Goal: Complete application form: Complete application form

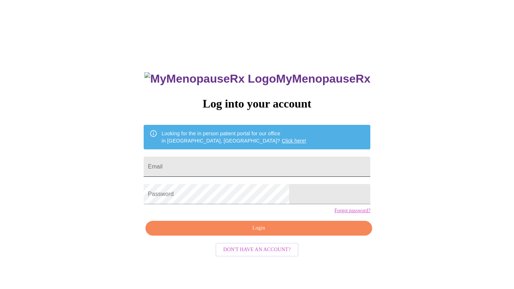
click at [249, 165] on input "Email" at bounding box center [257, 167] width 227 height 20
click at [249, 164] on input "Email" at bounding box center [257, 167] width 227 height 20
type input "[EMAIL_ADDRESS][DOMAIN_NAME]"
click at [250, 233] on span "Login" at bounding box center [259, 228] width 210 height 9
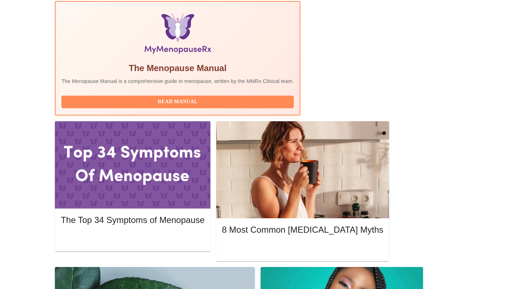
scroll to position [235, 0]
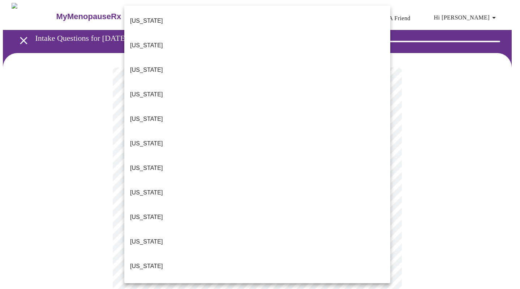
click at [213, 230] on li "[US_STATE]" at bounding box center [257, 242] width 266 height 25
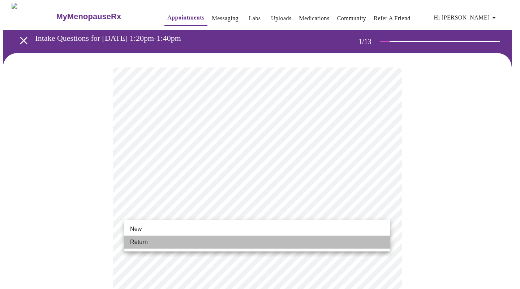
click at [203, 241] on li "Return" at bounding box center [257, 242] width 266 height 13
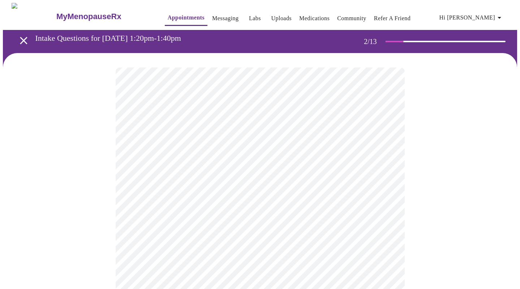
click at [286, 150] on body "MyMenopauseRx Appointments Messaging Labs Uploads Medications Community Refer a…" at bounding box center [260, 220] width 514 height 434
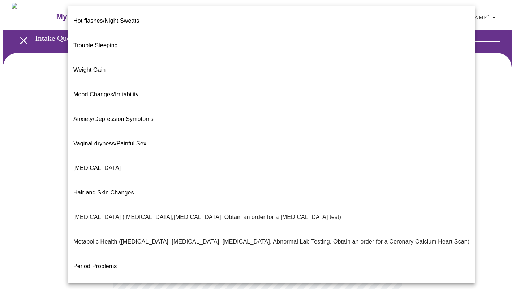
click at [241, 58] on li "Weight Gain" at bounding box center [271, 70] width 407 height 25
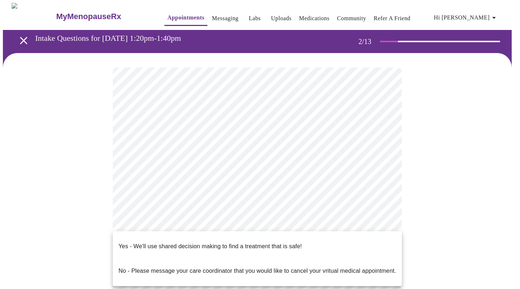
click at [228, 221] on body "MyMenopauseRx Appointments Messaging Labs Uploads Medications Community Refer a…" at bounding box center [260, 218] width 514 height 430
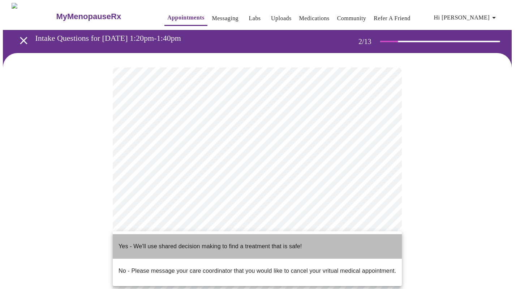
click at [226, 236] on li "Yes - We'll use shared decision making to find a treatment that is safe!" at bounding box center [257, 246] width 289 height 25
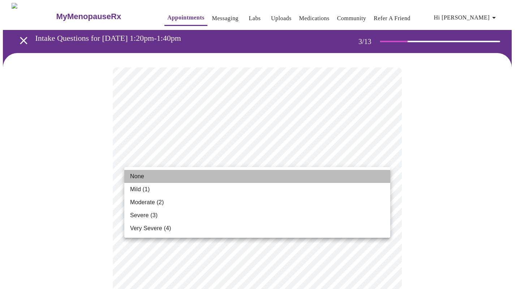
click at [205, 178] on li "None" at bounding box center [257, 176] width 266 height 13
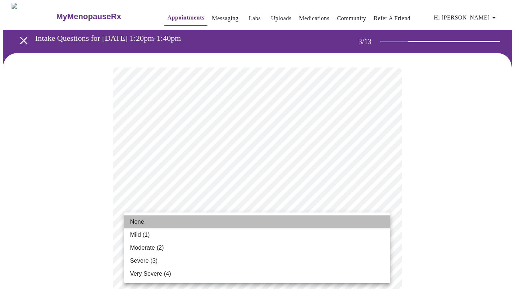
click at [168, 217] on li "None" at bounding box center [257, 222] width 266 height 13
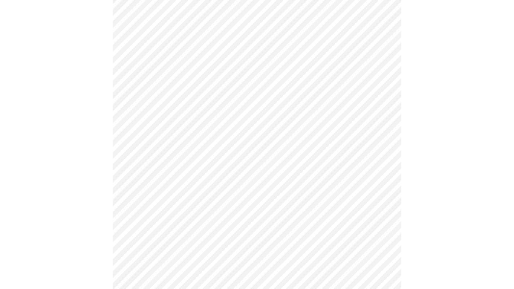
scroll to position [176, 0]
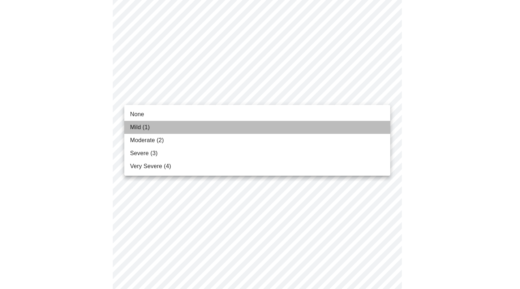
click at [189, 124] on li "Mild (1)" at bounding box center [257, 127] width 266 height 13
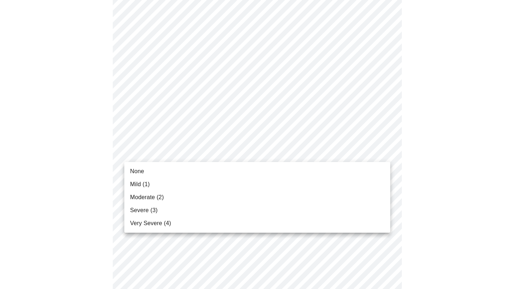
click at [213, 151] on body "MyMenopauseRx Appointments Messaging Labs Uploads Medications Community Refer a…" at bounding box center [260, 292] width 514 height 931
click at [197, 169] on li "None" at bounding box center [257, 171] width 266 height 13
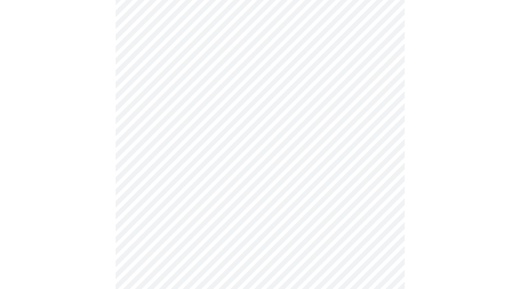
click at [219, 199] on body "MyMenopauseRx Appointments Messaging Labs Uploads Medications Community Refer a…" at bounding box center [260, 287] width 514 height 920
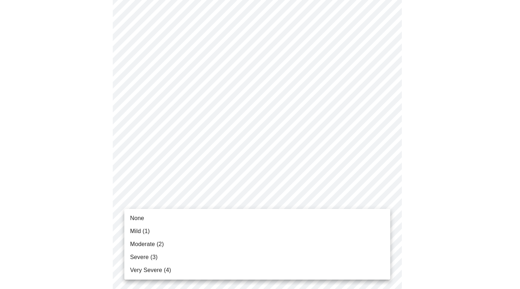
click at [198, 220] on li "None" at bounding box center [257, 218] width 266 height 13
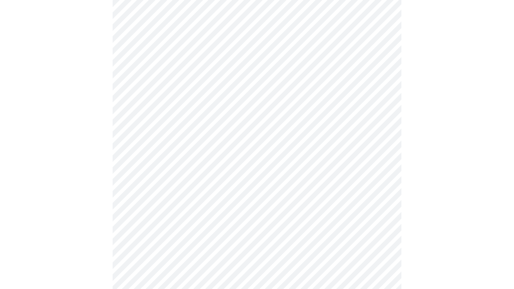
scroll to position [307, 0]
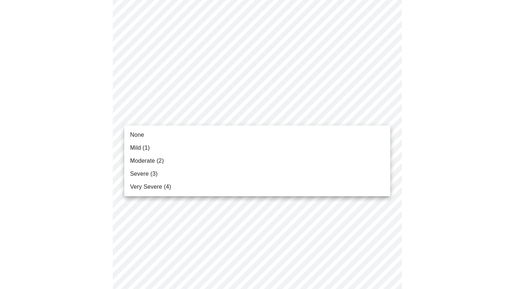
click at [198, 111] on body "MyMenopauseRx Appointments Messaging Labs Uploads Medications Community Refer a…" at bounding box center [260, 151] width 514 height 910
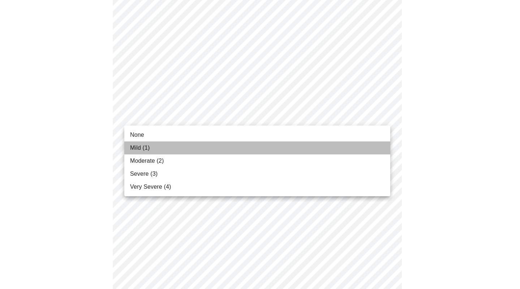
click at [174, 146] on li "Mild (1)" at bounding box center [257, 148] width 266 height 13
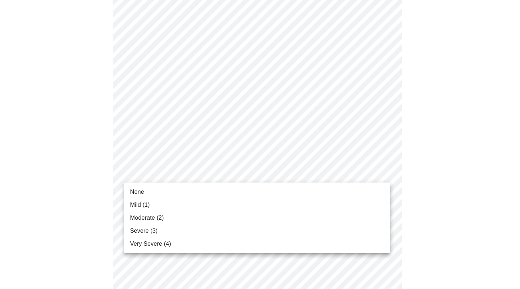
click at [232, 169] on body "MyMenopauseRx Appointments Messaging Labs Uploads Medications Community Refer a…" at bounding box center [260, 146] width 514 height 900
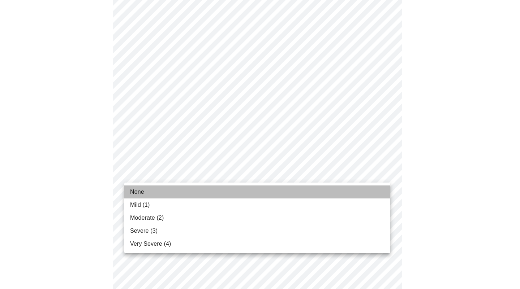
click at [201, 196] on li "None" at bounding box center [257, 192] width 266 height 13
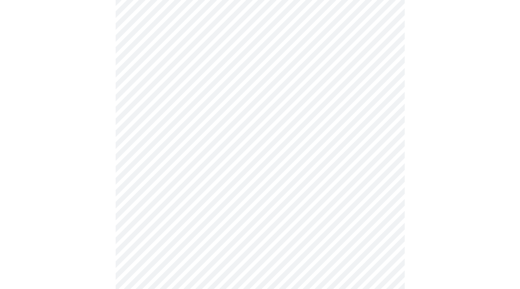
click at [208, 227] on body "MyMenopauseRx Appointments Messaging Labs Uploads Medications Community Refer a…" at bounding box center [260, 141] width 514 height 890
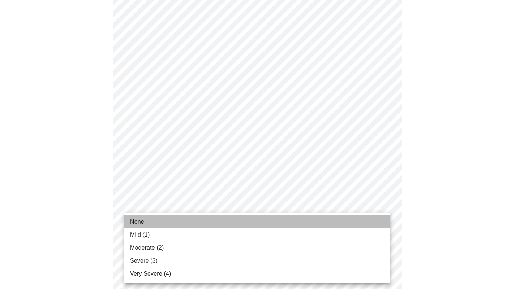
click at [161, 222] on li "None" at bounding box center [257, 222] width 266 height 13
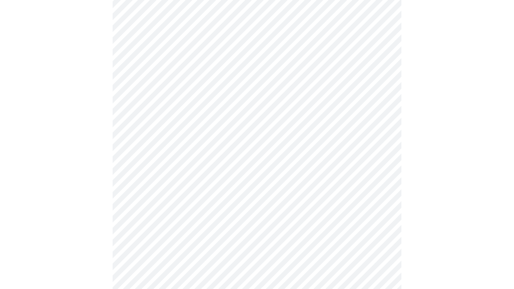
scroll to position [506, 0]
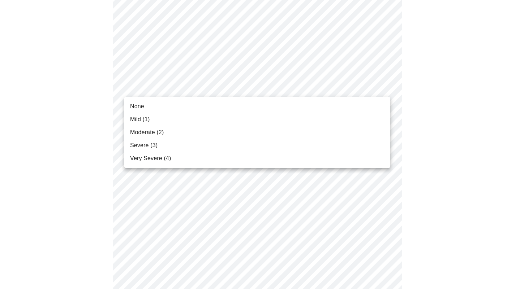
click at [193, 106] on li "None" at bounding box center [257, 106] width 266 height 13
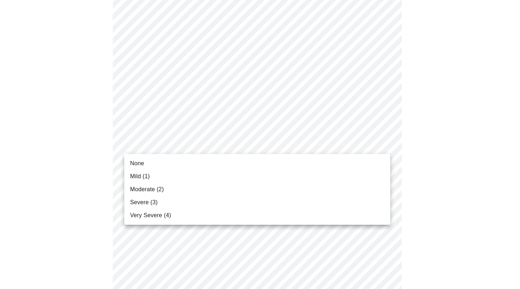
click at [180, 166] on li "None" at bounding box center [257, 163] width 266 height 13
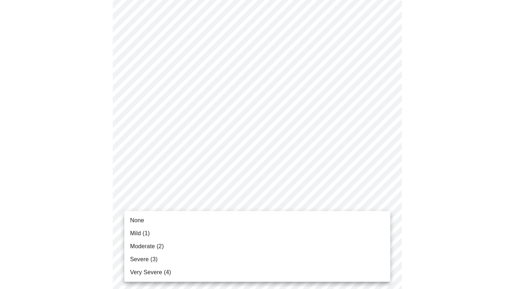
click at [196, 217] on li "None" at bounding box center [257, 220] width 266 height 13
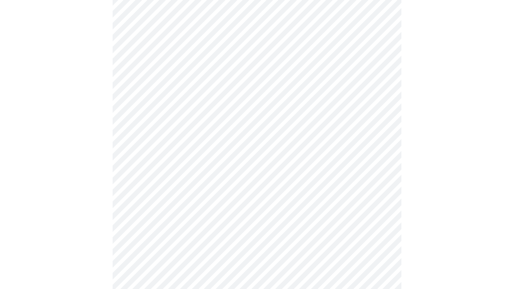
scroll to position [280, 0]
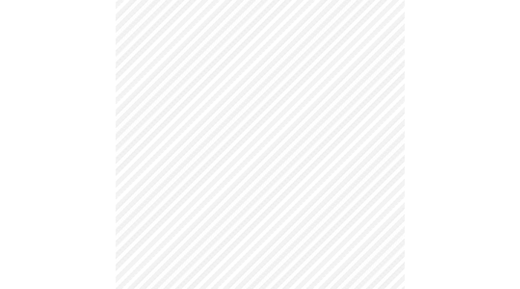
click at [269, 129] on body "MyMenopauseRx Appointments Messaging Labs Uploads Medications Community Refer a…" at bounding box center [260, 65] width 514 height 684
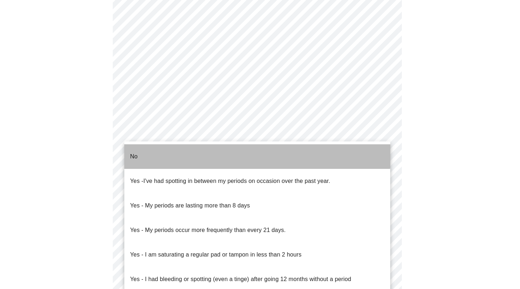
click at [253, 148] on li "No" at bounding box center [257, 156] width 266 height 25
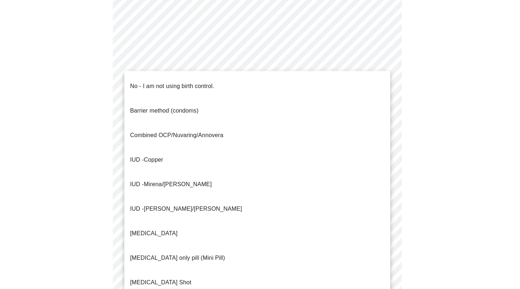
click at [232, 185] on body "MyMenopauseRx Appointments Messaging Labs Uploads Medications Community Refer a…" at bounding box center [260, 62] width 514 height 679
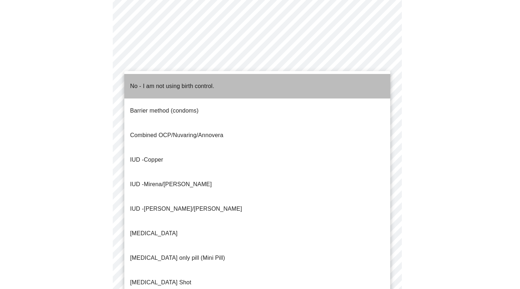
click at [213, 82] on p "No - I am not using birth control." at bounding box center [172, 86] width 84 height 9
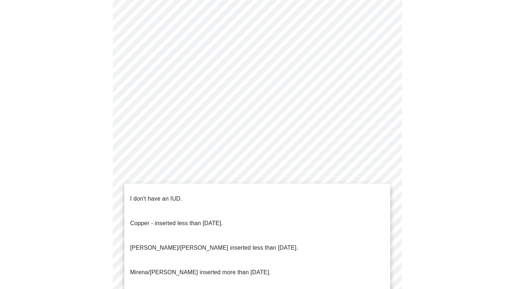
click at [240, 235] on body "MyMenopauseRx Appointments Messaging Labs Uploads Medications Community Refer a…" at bounding box center [260, 60] width 514 height 675
drag, startPoint x: 223, startPoint y: 185, endPoint x: 221, endPoint y: 190, distance: 5.5
click at [223, 185] on ul "I don't have an IUD. Copper - inserted less than [DATE]. [PERSON_NAME]/[PERSON_…" at bounding box center [257, 248] width 266 height 129
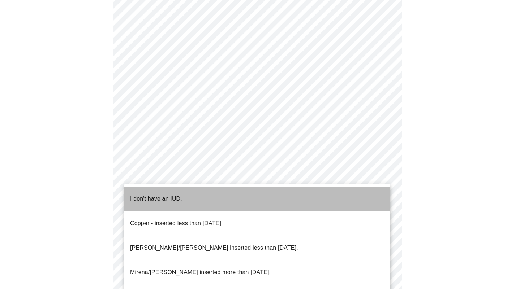
click at [220, 191] on li "I don't have an IUD." at bounding box center [257, 199] width 266 height 25
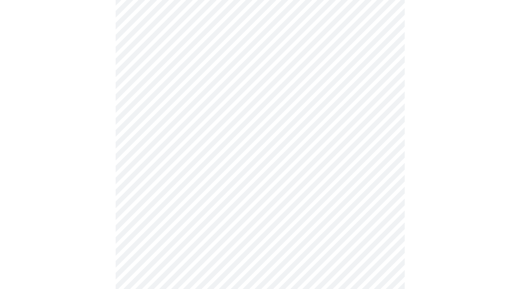
scroll to position [381, 0]
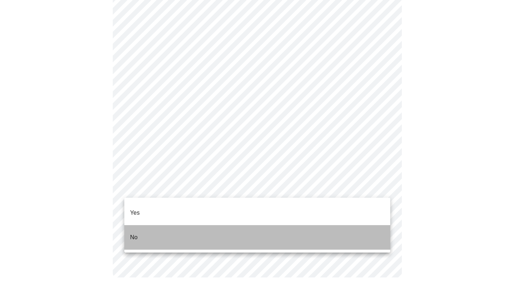
click at [159, 228] on li "No" at bounding box center [257, 237] width 266 height 25
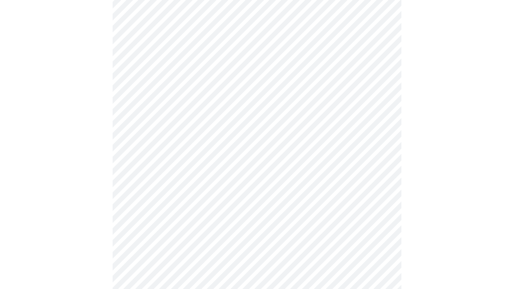
scroll to position [135, 0]
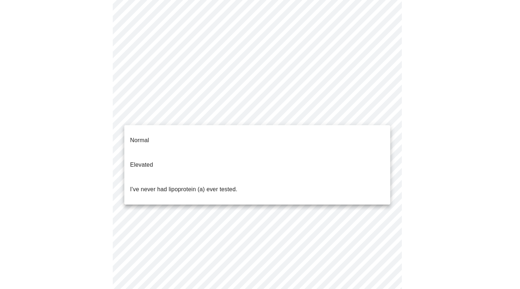
click at [265, 116] on body "MyMenopauseRx Appointments Messaging Labs Uploads Medications Community Refer a…" at bounding box center [260, 135] width 514 height 534
click at [179, 135] on li "Normal" at bounding box center [257, 140] width 266 height 25
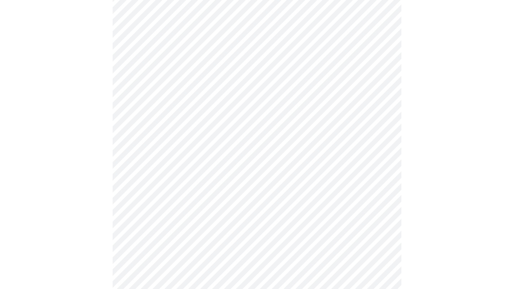
scroll to position [1869, 0]
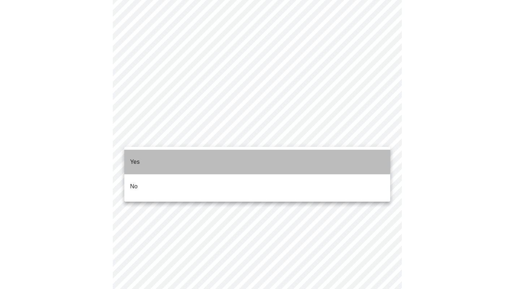
click at [229, 157] on li "Yes" at bounding box center [257, 162] width 266 height 25
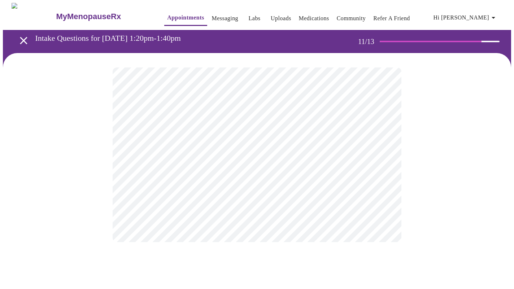
scroll to position [0, 0]
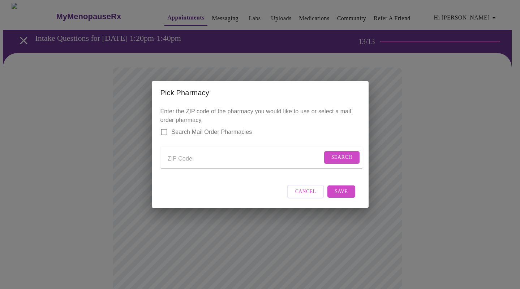
click at [395, 142] on div "Pick Pharmacy Enter the ZIP code of the pharmacy you would like to use or selec…" at bounding box center [260, 144] width 520 height 289
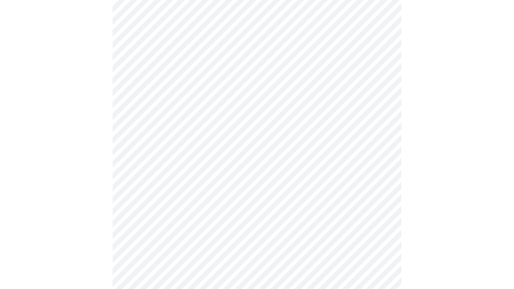
scroll to position [456, 0]
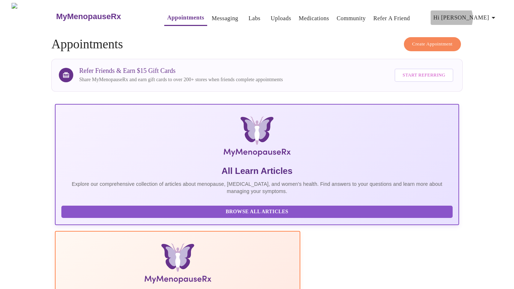
click at [482, 15] on span "Hi [PERSON_NAME]" at bounding box center [466, 18] width 64 height 10
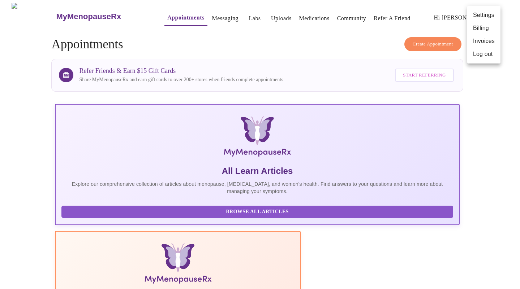
click at [485, 57] on li "Log out" at bounding box center [483, 54] width 33 height 13
